Goal: Task Accomplishment & Management: Manage account settings

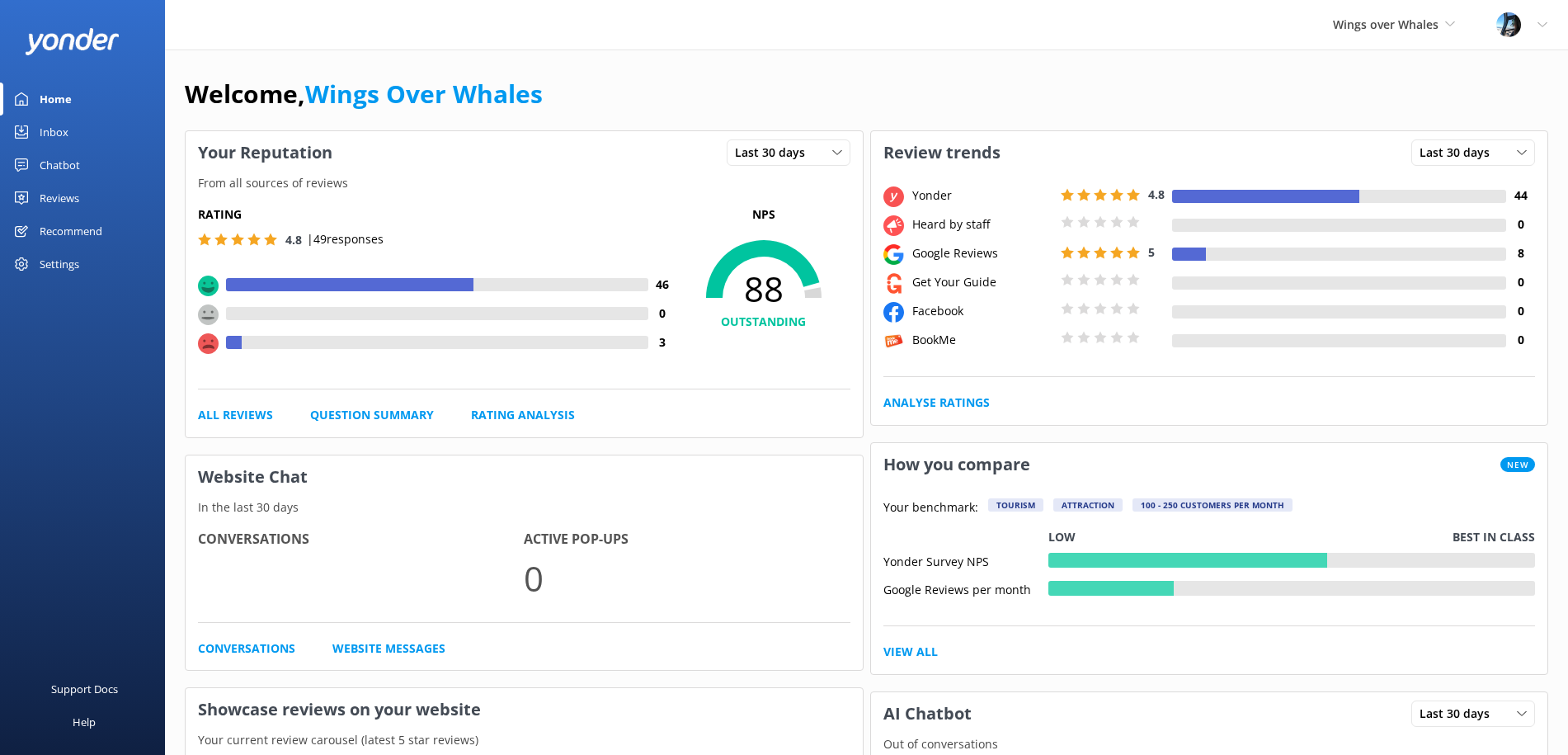
click at [68, 198] on div "Reviews" at bounding box center [59, 198] width 39 height 33
